Goal: Information Seeking & Learning: Learn about a topic

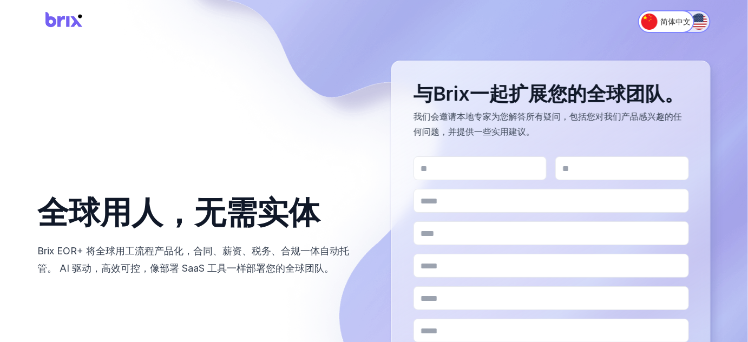
click at [708, 17] on button "English" at bounding box center [685, 21] width 51 height 23
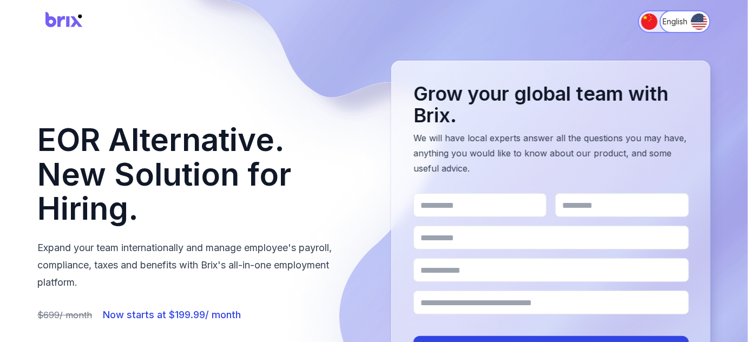
click at [647, 21] on img "Switch to 简体中文" at bounding box center [649, 22] width 16 height 16
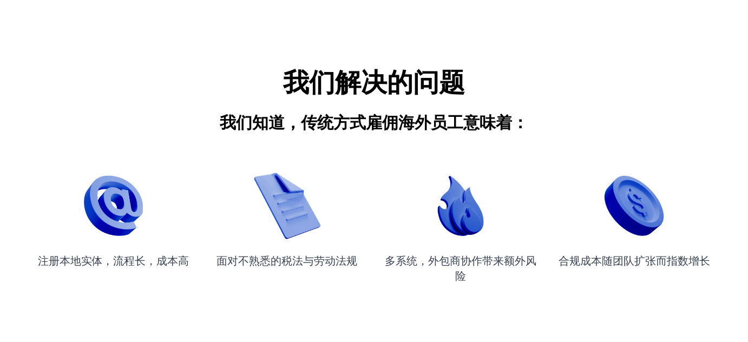
scroll to position [1290, 0]
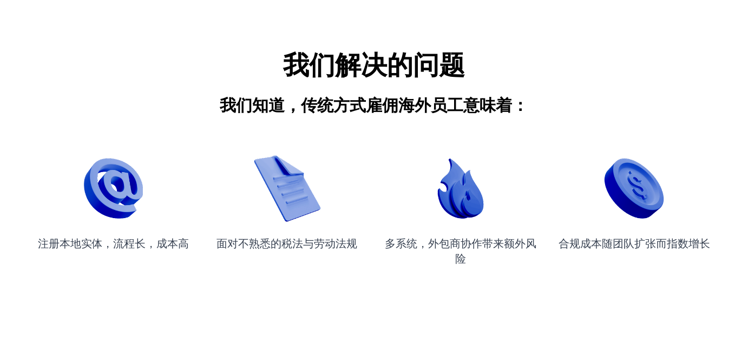
click at [297, 189] on img "Problems We Solve" at bounding box center [287, 188] width 67 height 67
drag, startPoint x: 471, startPoint y: 181, endPoint x: 543, endPoint y: 181, distance: 71.4
click at [472, 181] on img "Problems We Solve" at bounding box center [460, 188] width 61 height 61
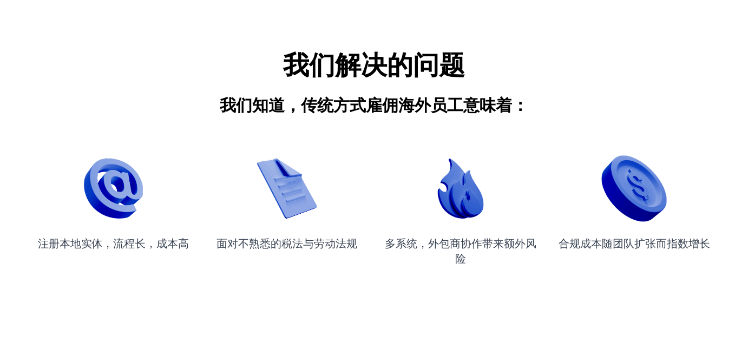
click at [581, 183] on div "合规成本随团队扩张而指数增长" at bounding box center [634, 212] width 152 height 108
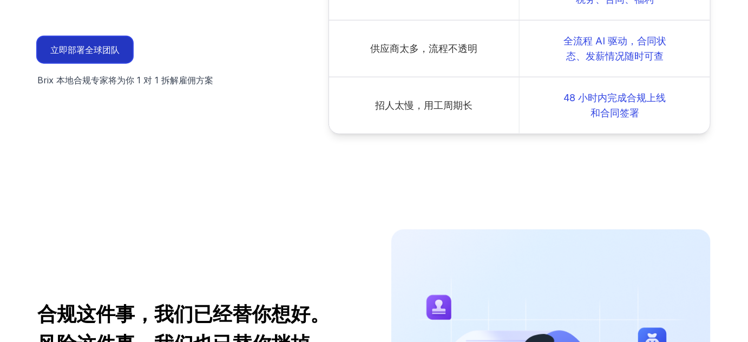
click at [100, 37] on button "立即部署全球团队" at bounding box center [84, 50] width 95 height 26
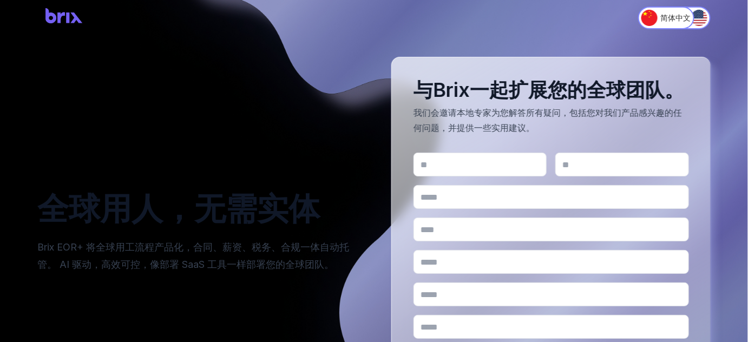
scroll to position [0, 0]
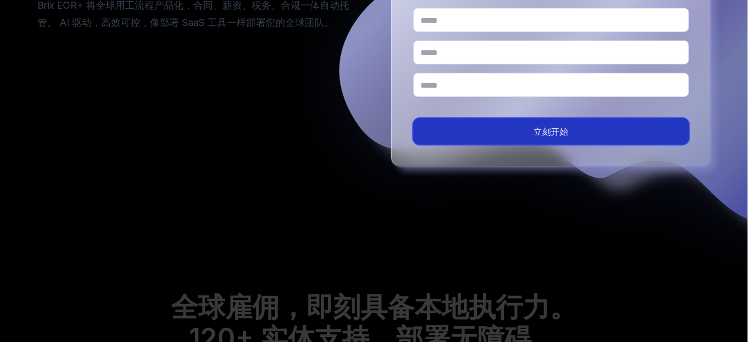
click at [480, 124] on button "立刻开始" at bounding box center [550, 131] width 275 height 26
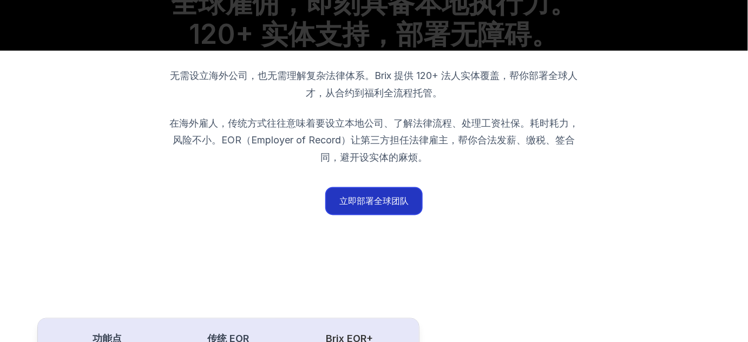
click at [384, 191] on button "立即部署全球团队" at bounding box center [373, 201] width 95 height 26
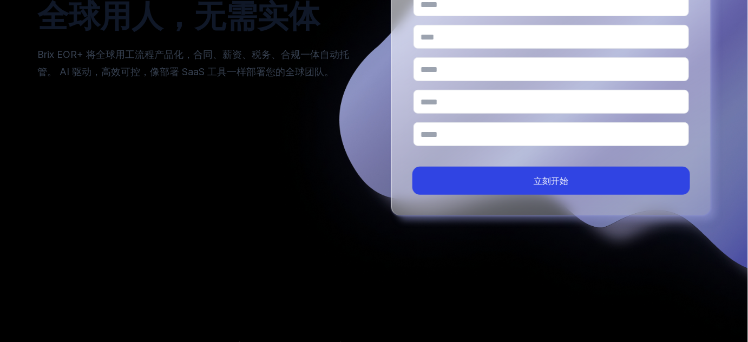
click at [461, 193] on button "立刻开始" at bounding box center [550, 181] width 275 height 26
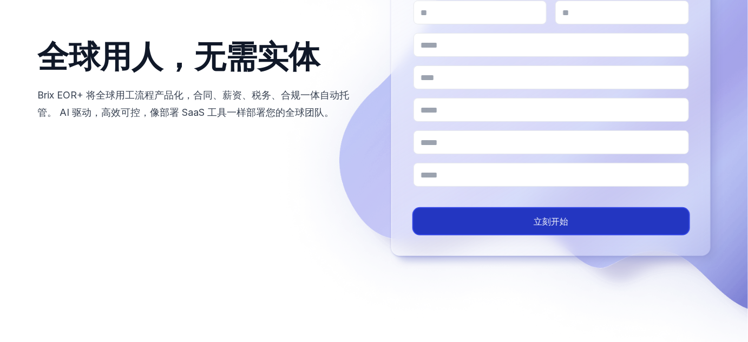
click at [476, 222] on button "立刻开始" at bounding box center [550, 221] width 275 height 26
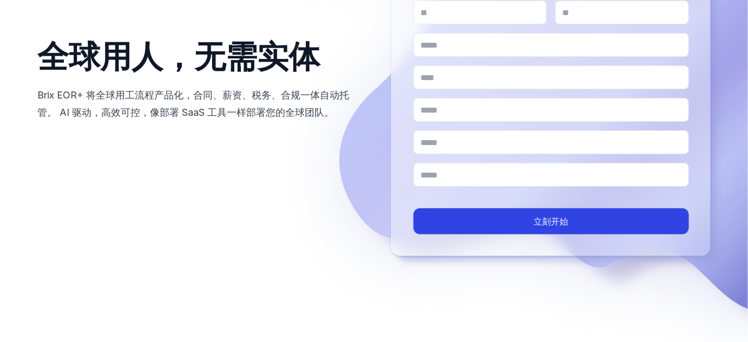
drag, startPoint x: 390, startPoint y: 185, endPoint x: 375, endPoint y: 190, distance: 15.6
click at [390, 184] on div "全球用人，无需实体 Brix EOR+ 将全球用工流程产品化，合同、薪资、税务、合规一体自动托管。 AI 驱动，高效可控，像部署 SaaS 工具一样部署您的全…" at bounding box center [373, 80] width 673 height 351
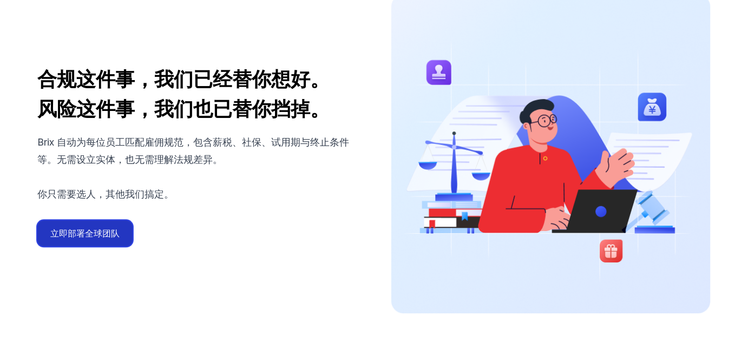
click at [85, 221] on button "立即部署全球团队" at bounding box center [84, 234] width 95 height 26
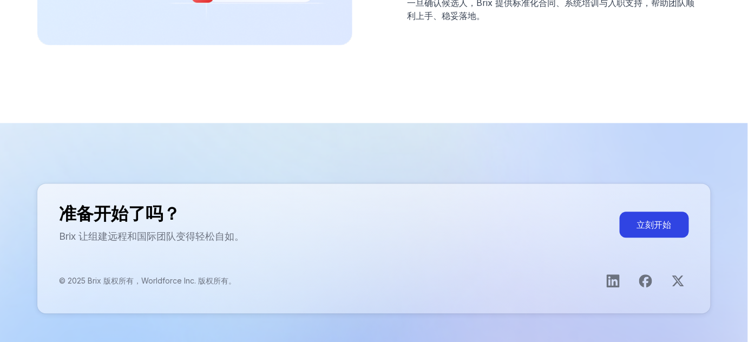
click at [654, 212] on button "立刻开始" at bounding box center [654, 225] width 69 height 26
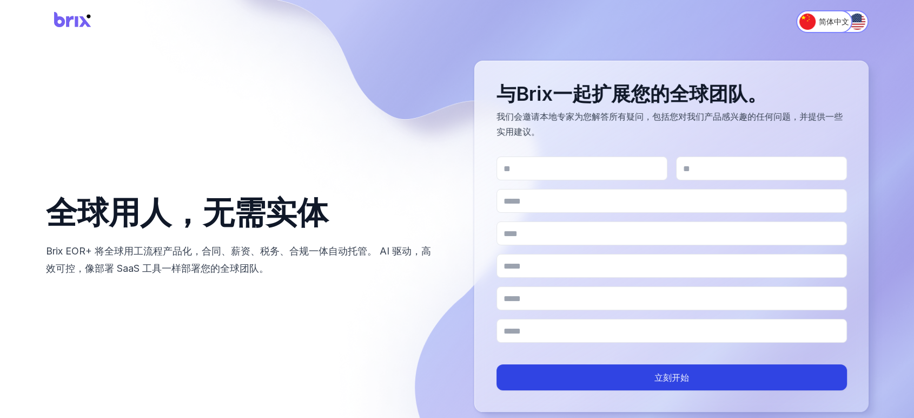
click at [585, 181] on form "立刻开始" at bounding box center [672, 273] width 351 height 234
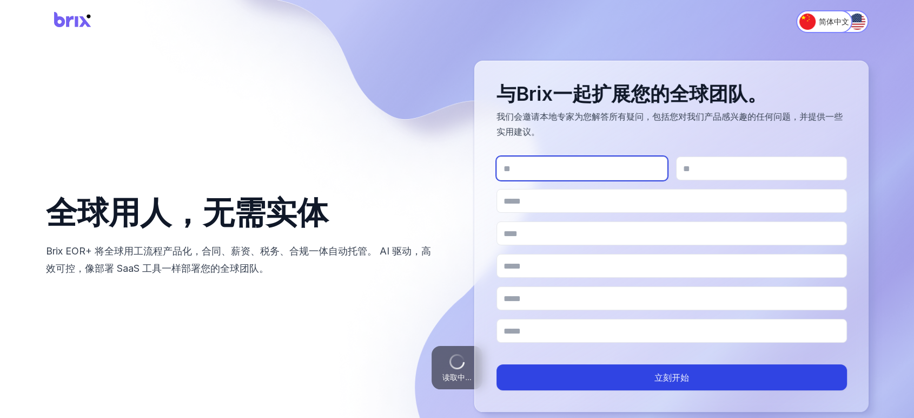
click at [557, 170] on input "名*" at bounding box center [582, 168] width 171 height 24
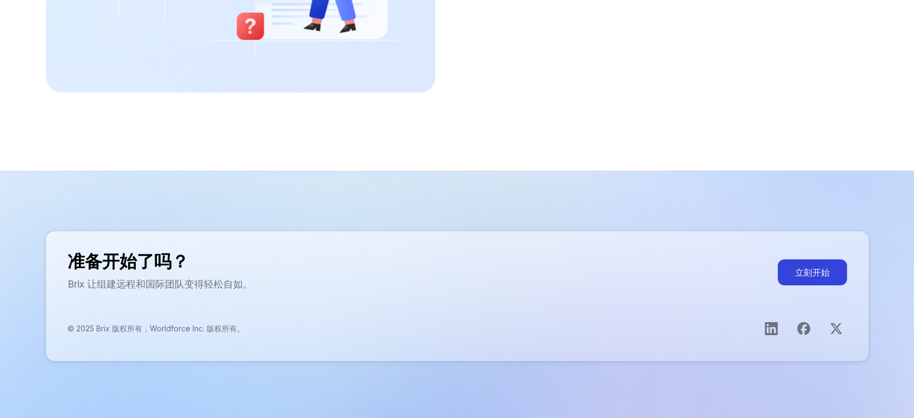
scroll to position [3447, 0]
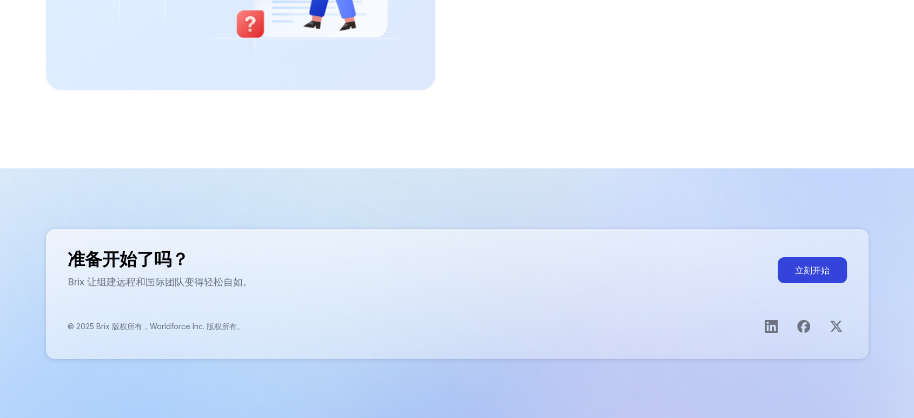
click at [503, 301] on div "准备开始了吗？ Brix 让组建远程和国际团队变得轻松自如。 立刻开始 © 2025 Brix 版权所有，Worldforce Inc. 版权所有。" at bounding box center [457, 294] width 823 height 130
click at [801, 326] on icon "打开Facebook页面" at bounding box center [804, 326] width 13 height 13
click at [843, 322] on link "打开X主页" at bounding box center [837, 326] width 22 height 22
click at [770, 326] on icon "打开LinkedIn主页" at bounding box center [771, 326] width 13 height 13
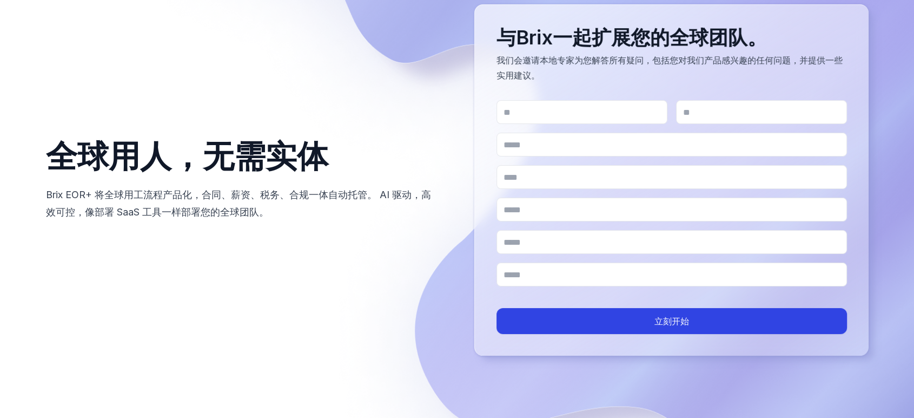
scroll to position [0, 0]
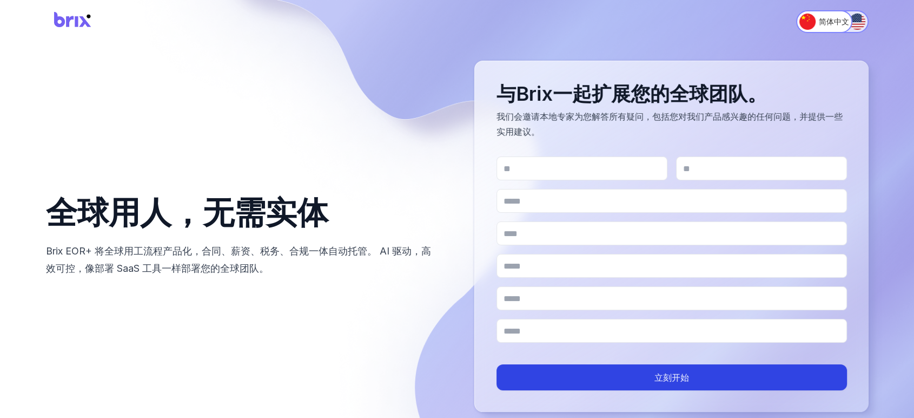
click at [849, 17] on img "Switch to English" at bounding box center [857, 22] width 16 height 16
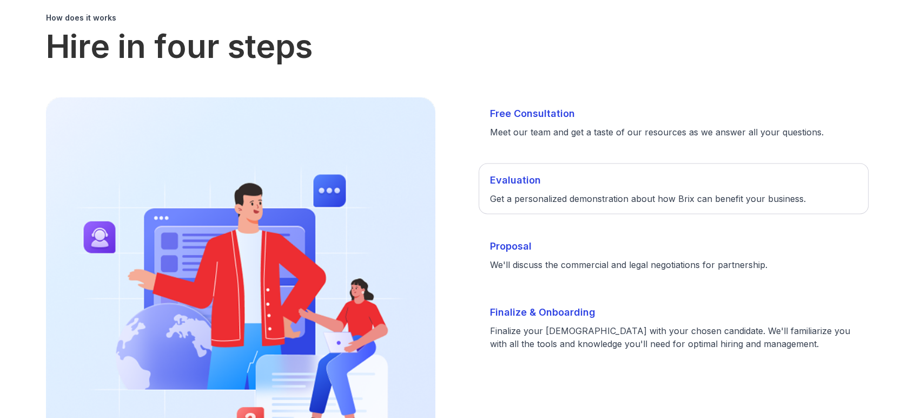
scroll to position [2259, 0]
